Goal: Book appointment/travel/reservation

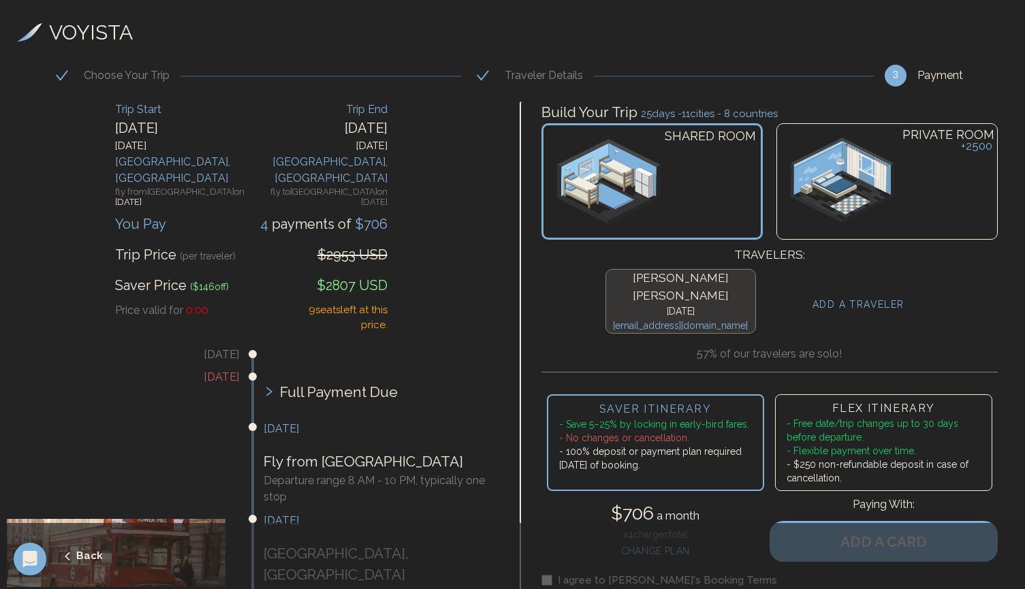
click at [848, 206] on img at bounding box center [842, 180] width 103 height 85
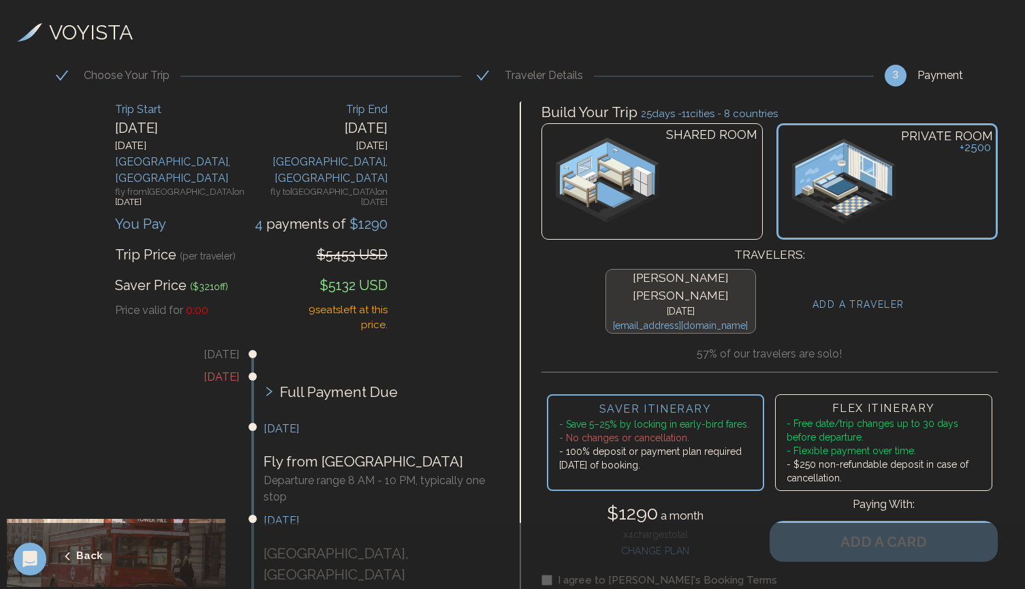
click at [740, 204] on div "SHARED ROOM" at bounding box center [651, 181] width 221 height 116
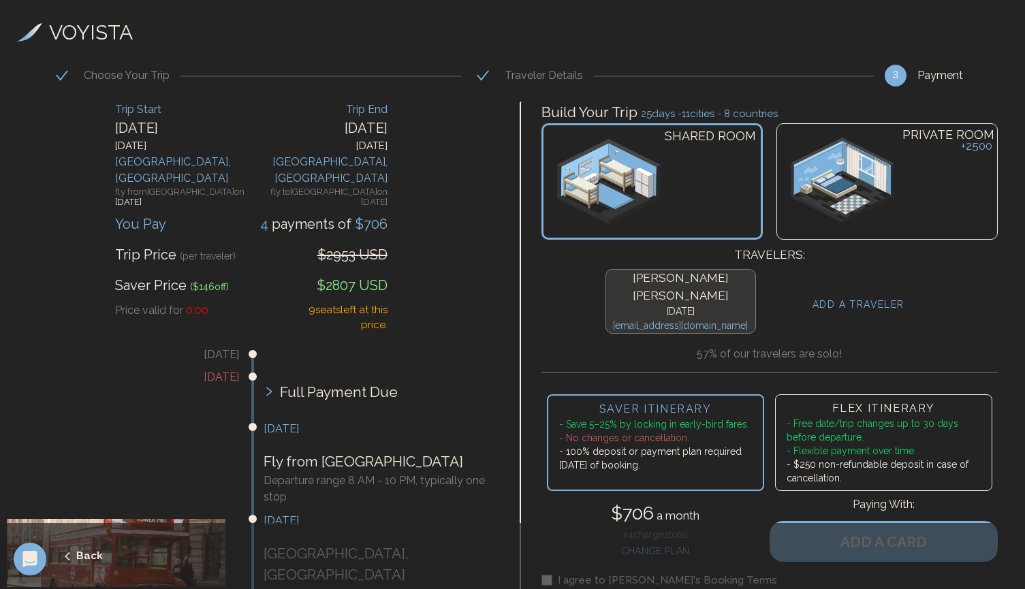
click at [815, 225] on div "PRIVATE ROOM + 2500" at bounding box center [886, 181] width 221 height 116
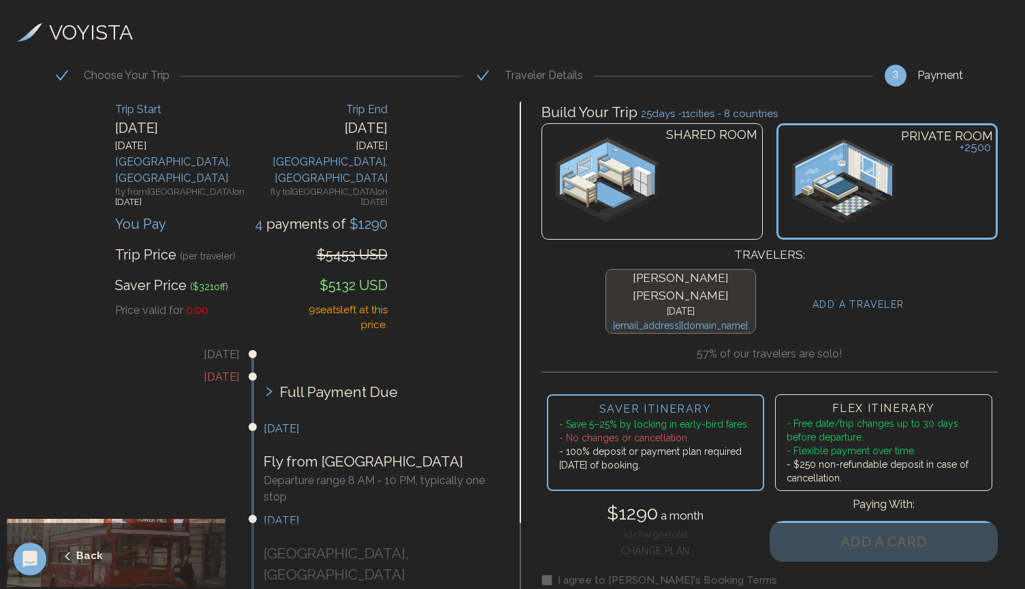
click at [735, 215] on div "SHARED ROOM" at bounding box center [651, 181] width 221 height 116
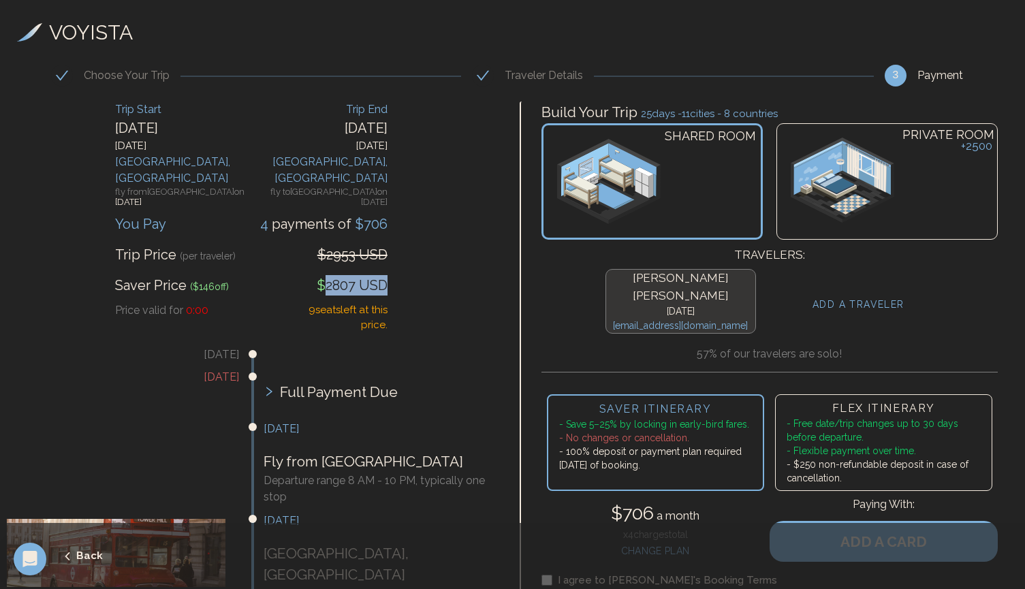
drag, startPoint x: 321, startPoint y: 259, endPoint x: 387, endPoint y: 259, distance: 66.7
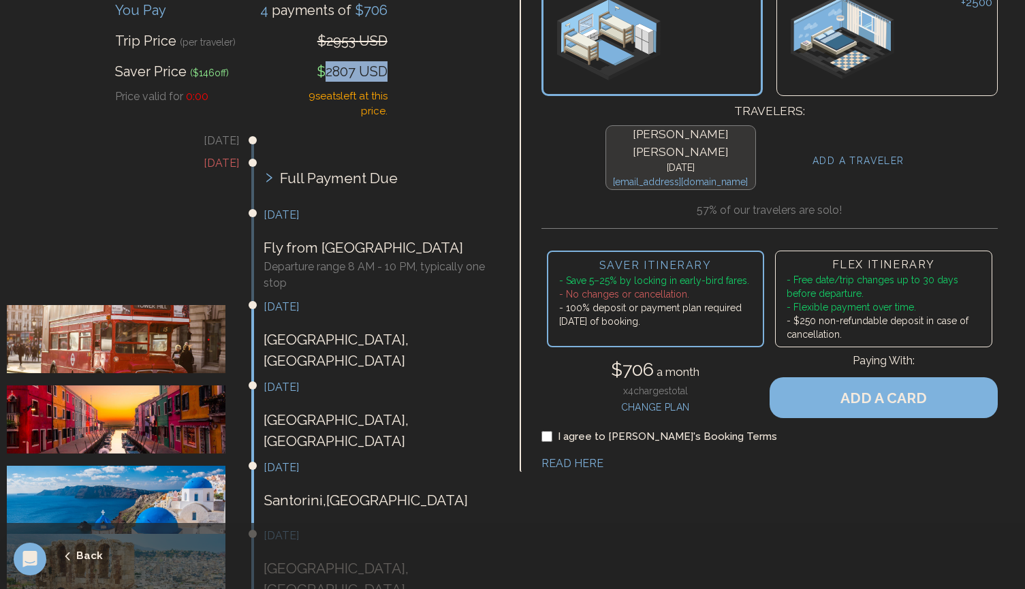
scroll to position [244, 0]
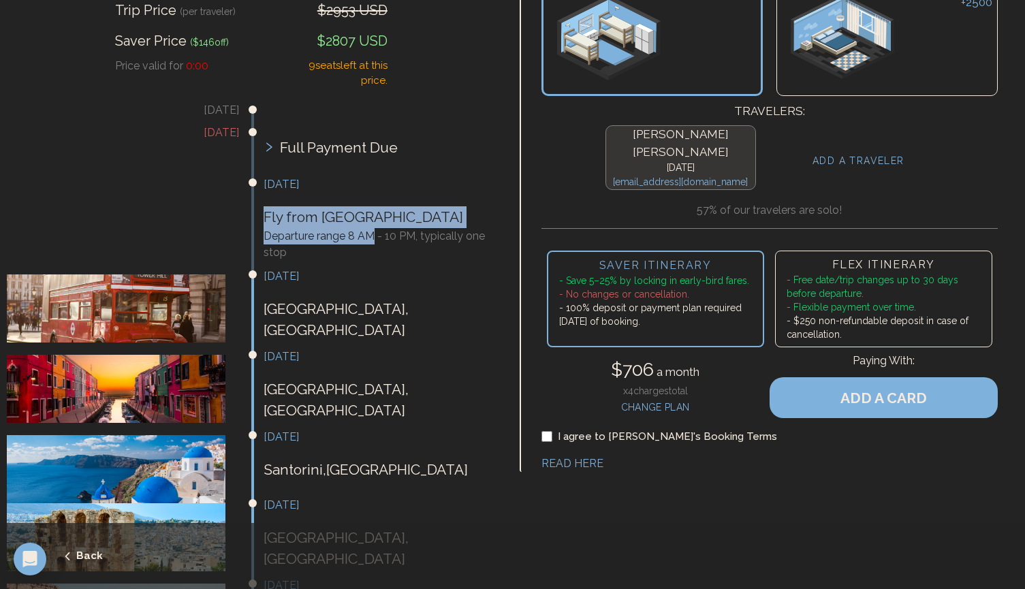
drag, startPoint x: 266, startPoint y: 187, endPoint x: 372, endPoint y: 210, distance: 108.7
click at [372, 210] on div "[DATE] Fly from [GEOGRAPHIC_DATA] Departure range 8 AM - 10 PM, typically one s…" at bounding box center [380, 225] width 232 height 98
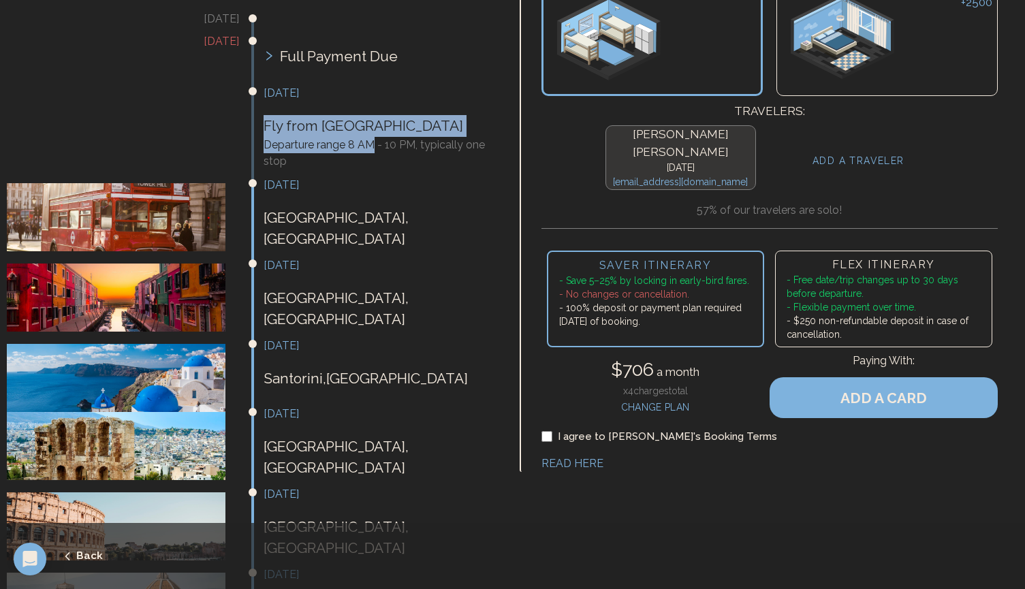
scroll to position [344, 0]
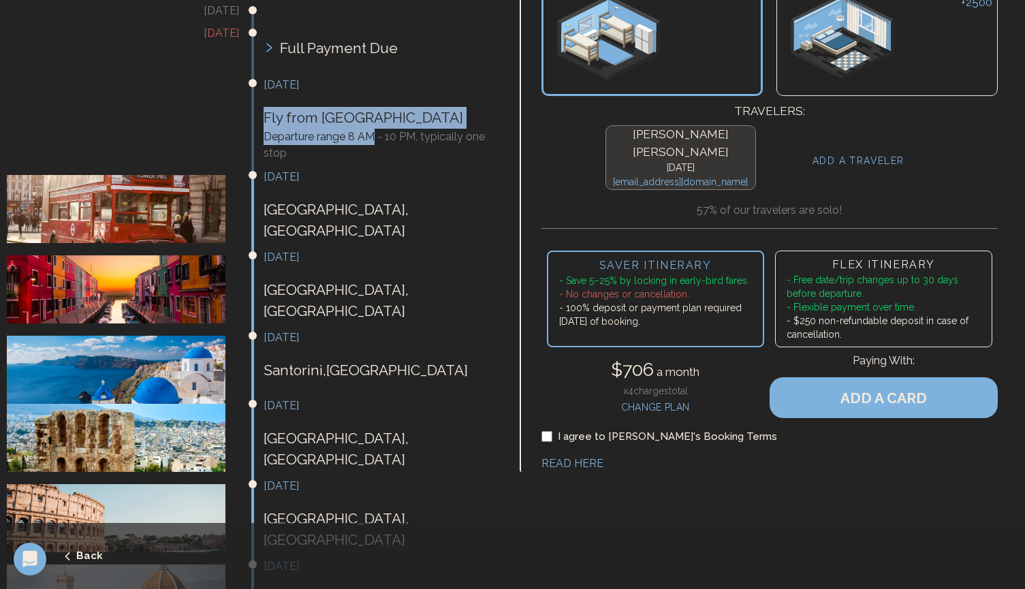
drag, startPoint x: 265, startPoint y: 180, endPoint x: 405, endPoint y: 212, distance: 144.0
click at [405, 212] on ul "[DATE] [DATE] Full Payment Due [DATE] Fly from [GEOGRAPHIC_DATA] Departure rang…" at bounding box center [251, 558] width 489 height 1118
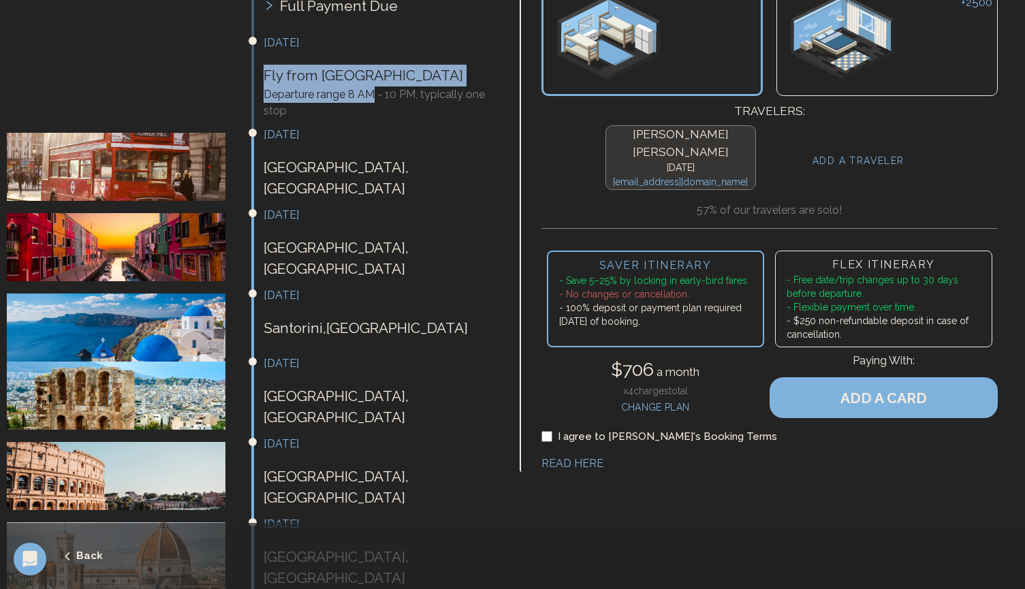
scroll to position [392, 0]
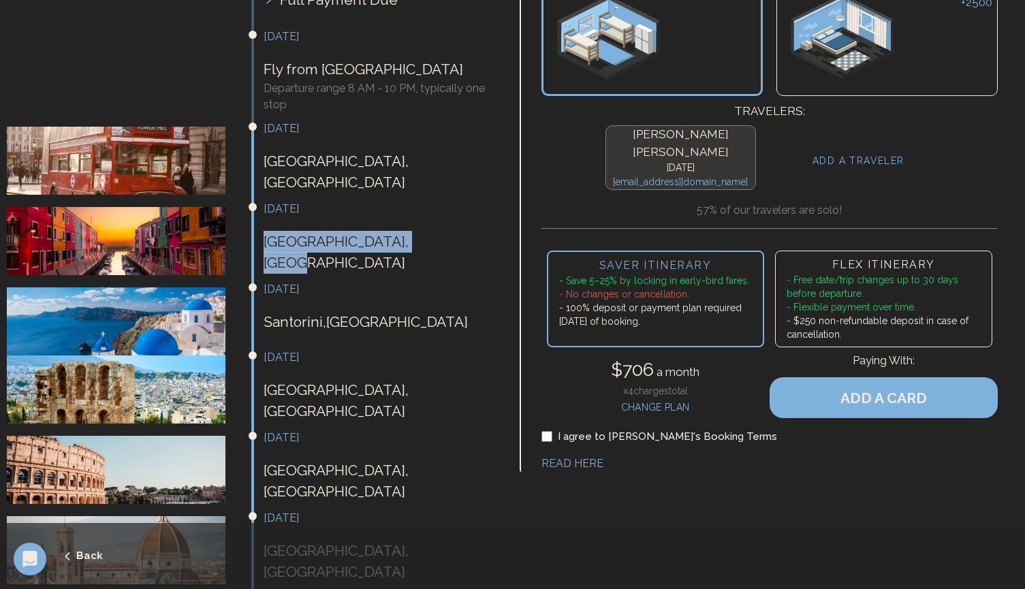
drag, startPoint x: 264, startPoint y: 205, endPoint x: 397, endPoint y: 212, distance: 133.0
click at [397, 212] on div "[DATE] [GEOGRAPHIC_DATA] , [GEOGRAPHIC_DATA]" at bounding box center [380, 244] width 232 height 86
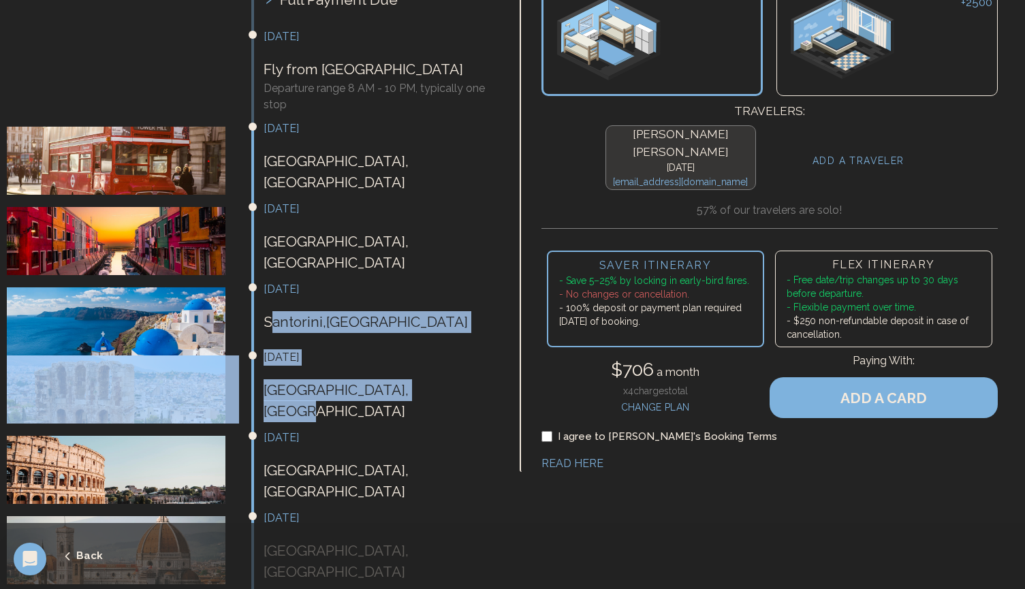
drag, startPoint x: 271, startPoint y: 269, endPoint x: 366, endPoint y: 349, distance: 124.7
click at [367, 350] on ul "[DATE] [DATE] Full Payment Due [DATE] Fly from [GEOGRAPHIC_DATA] Departure rang…" at bounding box center [251, 510] width 489 height 1118
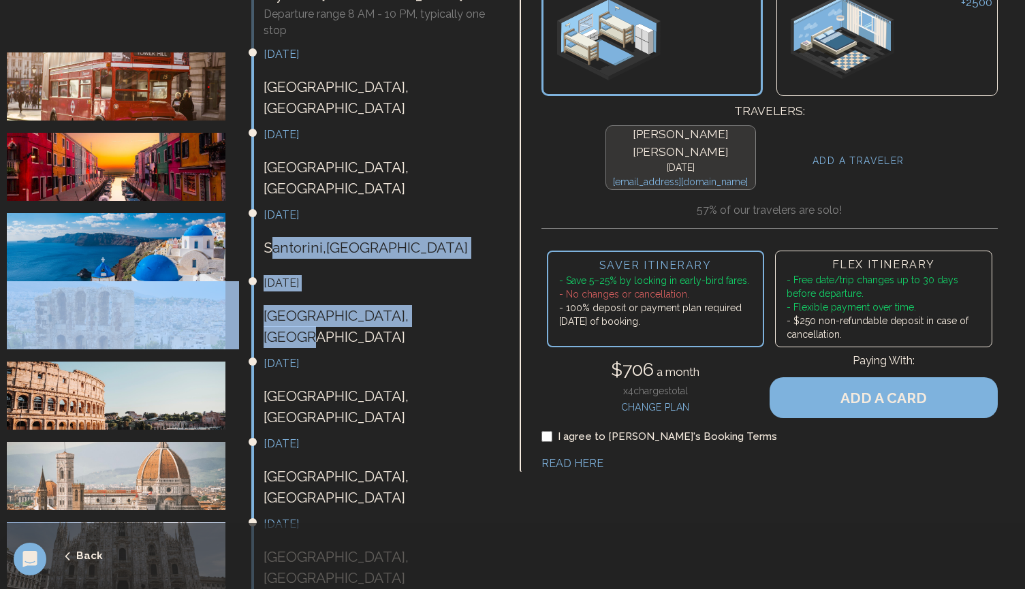
scroll to position [481, 0]
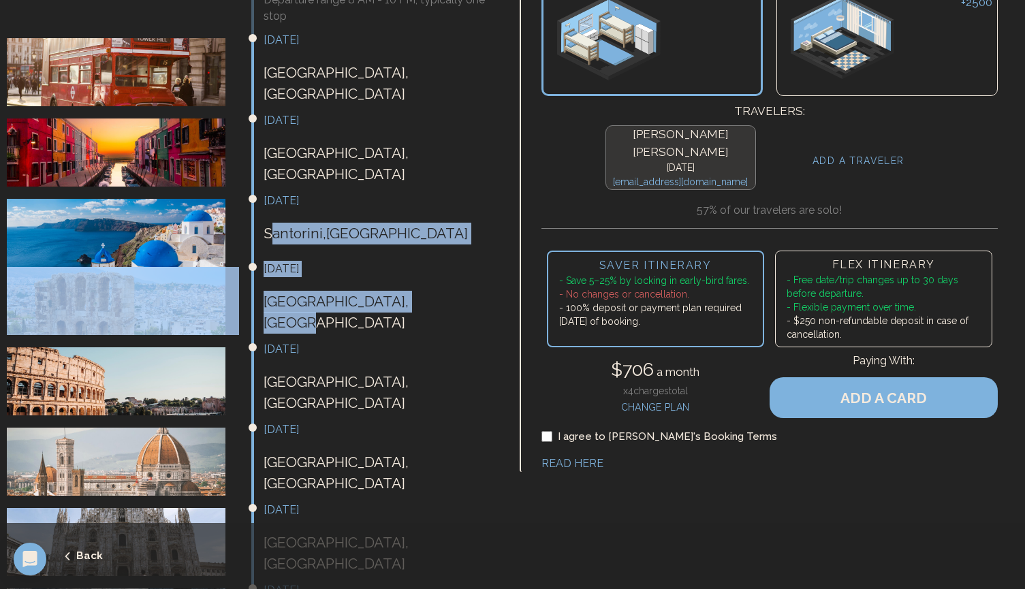
drag, startPoint x: 272, startPoint y: 318, endPoint x: 367, endPoint y: 414, distance: 134.8
click at [367, 414] on ul "[DATE] [DATE] Full Payment Due [DATE] Fly from [GEOGRAPHIC_DATA] Departure rang…" at bounding box center [251, 421] width 489 height 1118
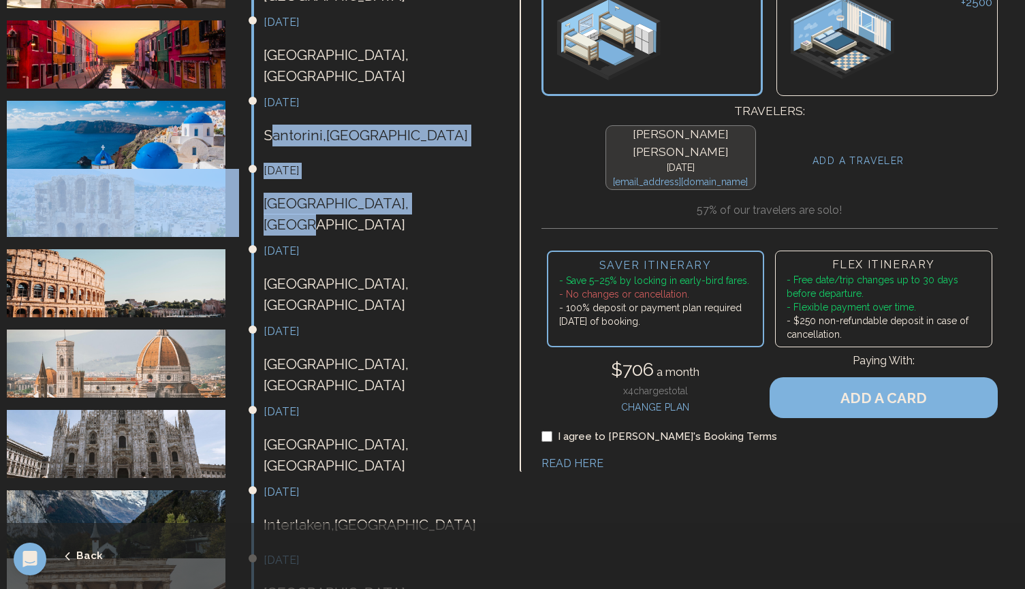
scroll to position [588, 0]
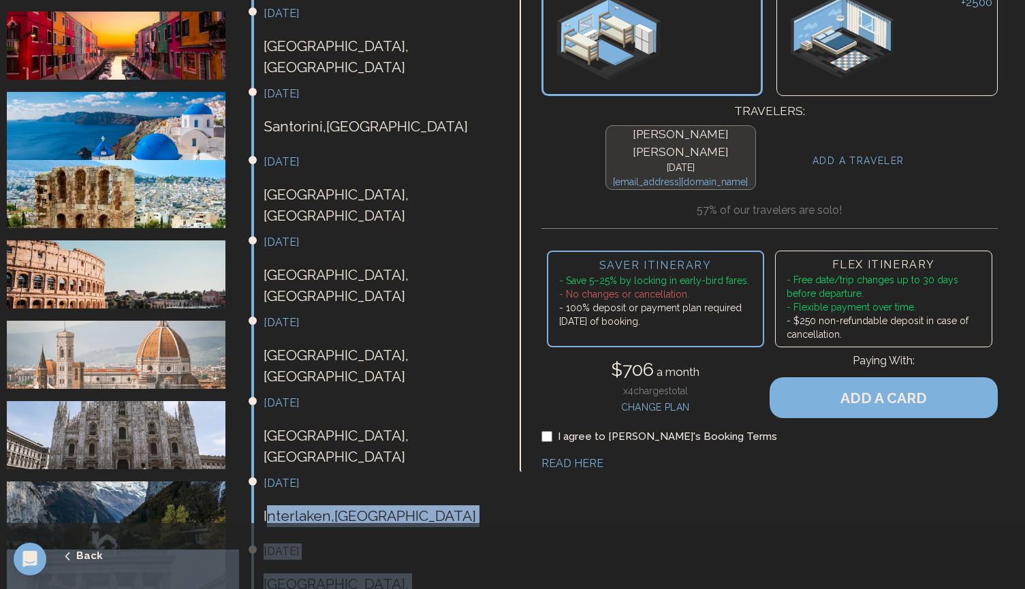
drag, startPoint x: 268, startPoint y: 407, endPoint x: 399, endPoint y: 481, distance: 150.0
click at [399, 481] on ul "[DATE] [DATE] Full Payment Due [DATE] Fly from [GEOGRAPHIC_DATA] Departure rang…" at bounding box center [251, 315] width 489 height 1118
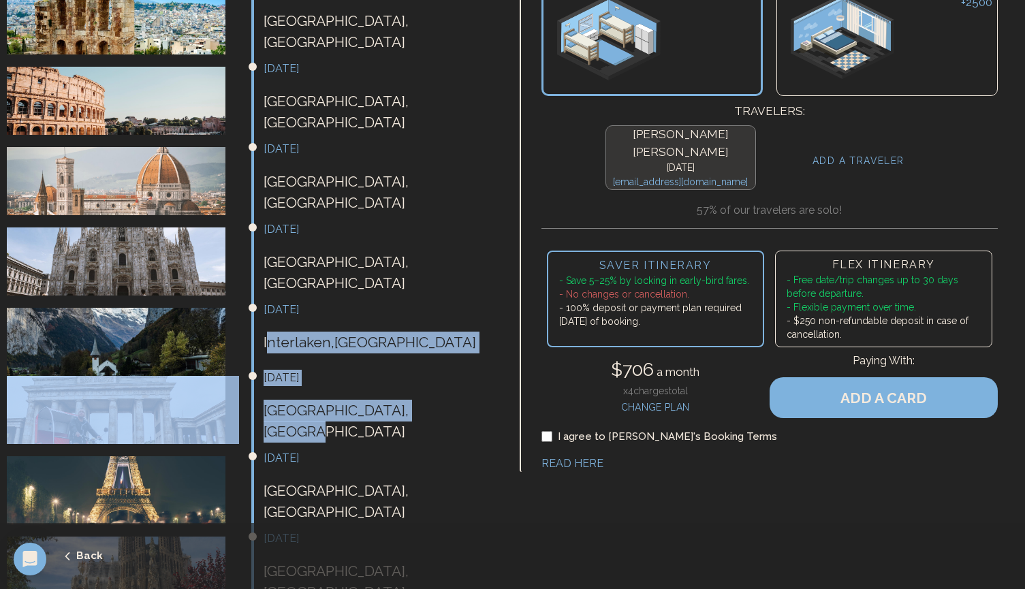
scroll to position [773, 0]
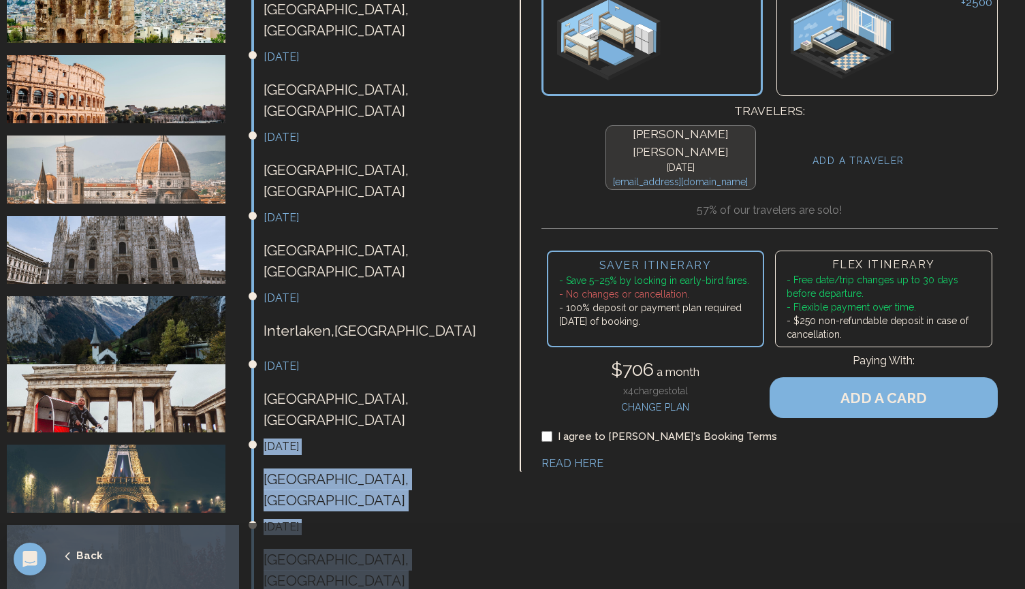
drag, startPoint x: 257, startPoint y: 355, endPoint x: 378, endPoint y: 504, distance: 192.2
click at [378, 504] on ul "[DATE] [DATE] Full Payment Due [DATE] Fly from [GEOGRAPHIC_DATA] Departure rang…" at bounding box center [251, 129] width 489 height 1118
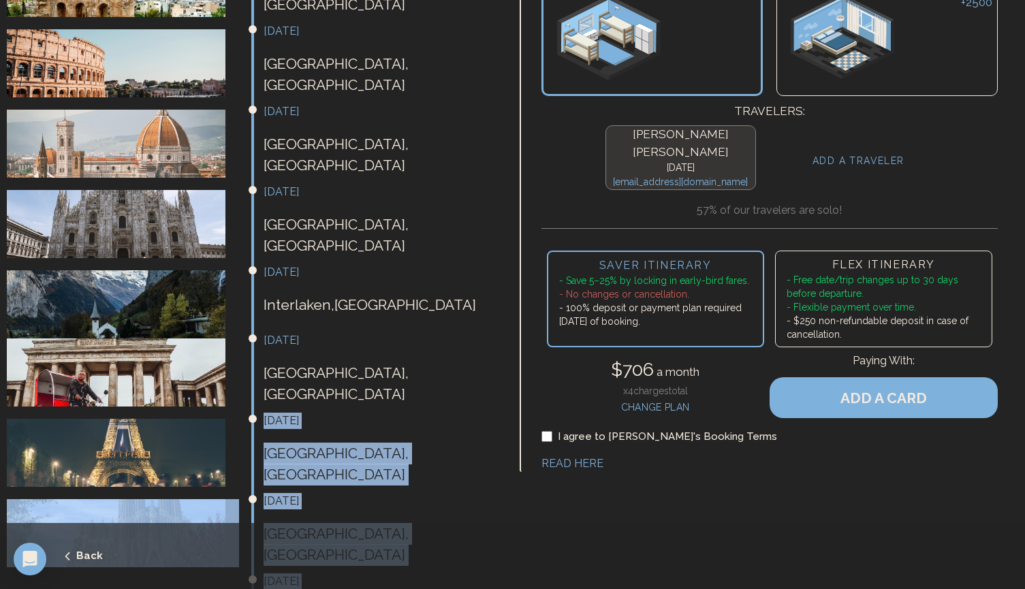
scroll to position [809, 0]
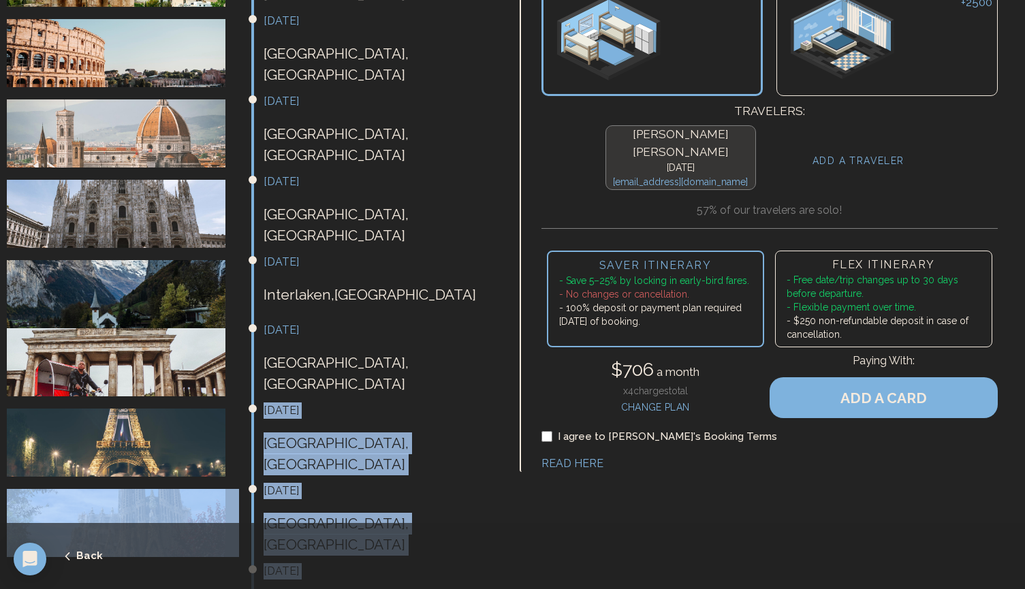
click at [281, 402] on h3 "[DATE]" at bounding box center [380, 410] width 232 height 16
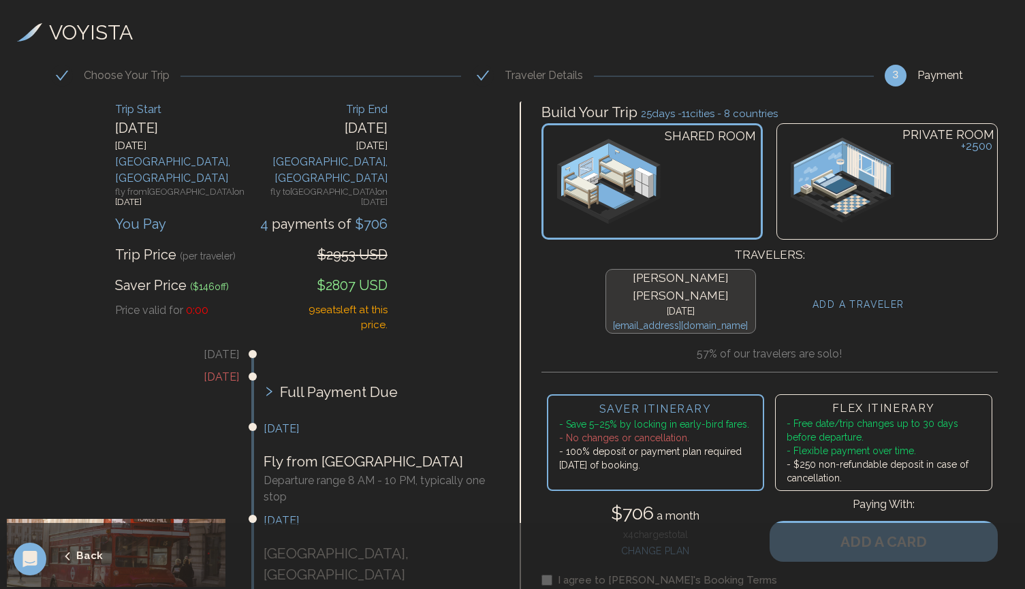
scroll to position [0, 0]
